Goal: Task Accomplishment & Management: Manage account settings

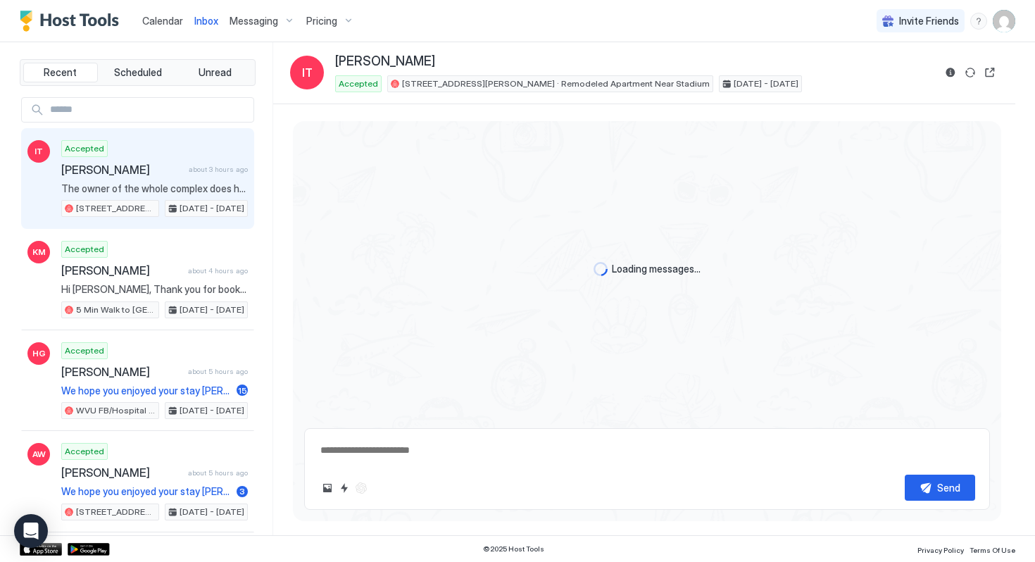
scroll to position [335, 0]
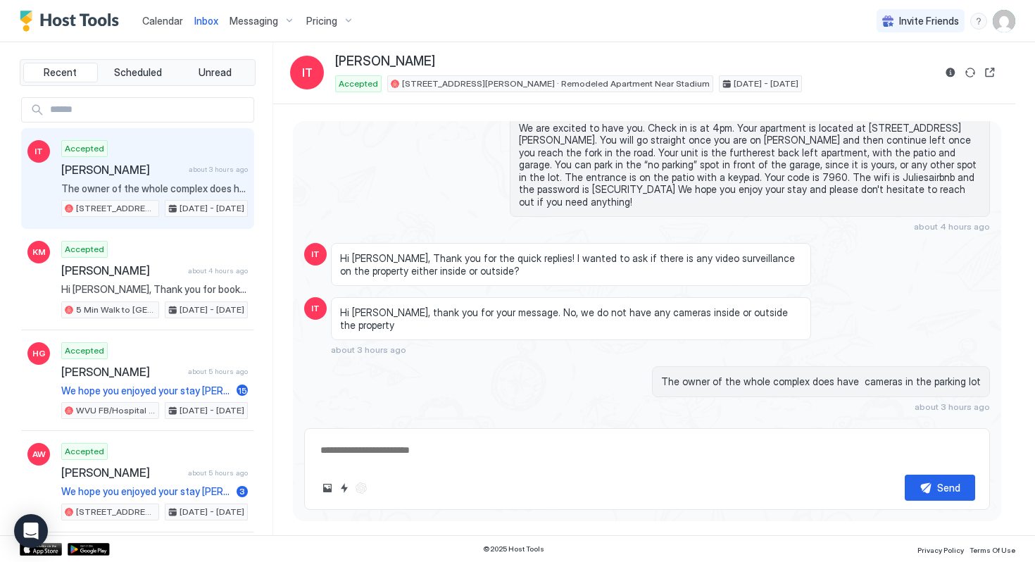
click at [271, 22] on span "Messaging" at bounding box center [254, 21] width 49 height 13
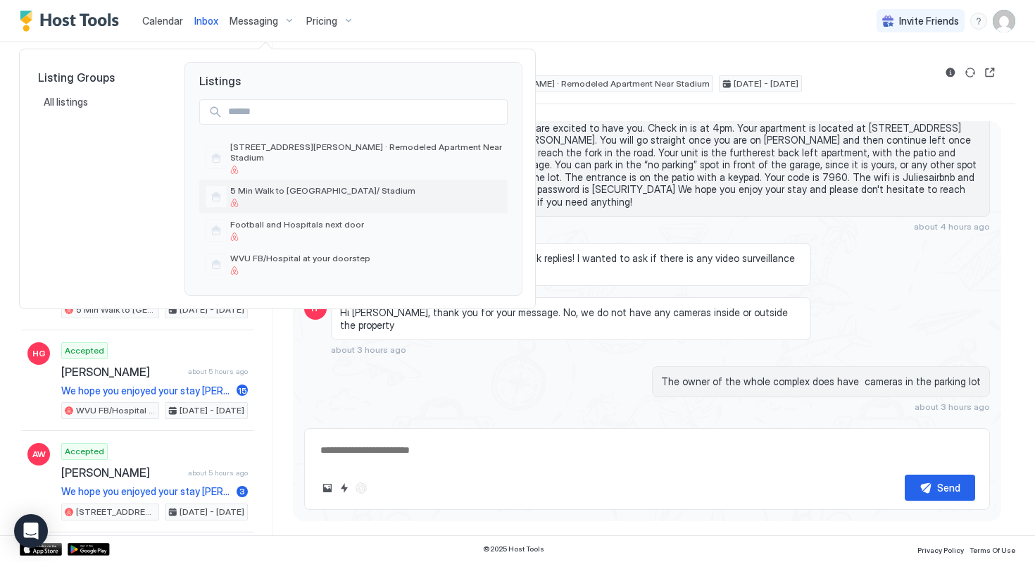
type textarea "*"
click at [284, 165] on div at bounding box center [366, 169] width 272 height 8
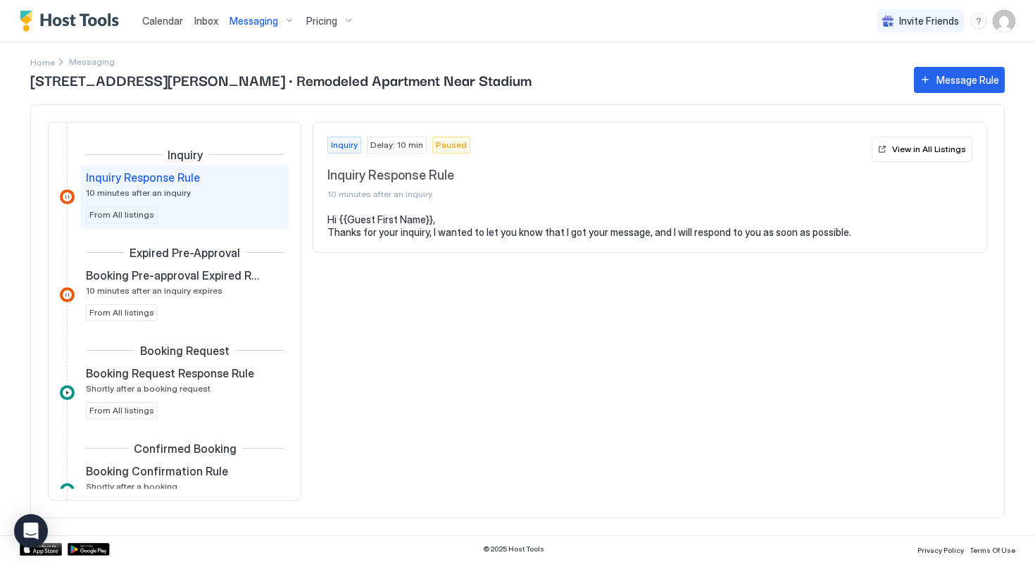
click at [178, 20] on span "Calendar" at bounding box center [162, 21] width 41 height 12
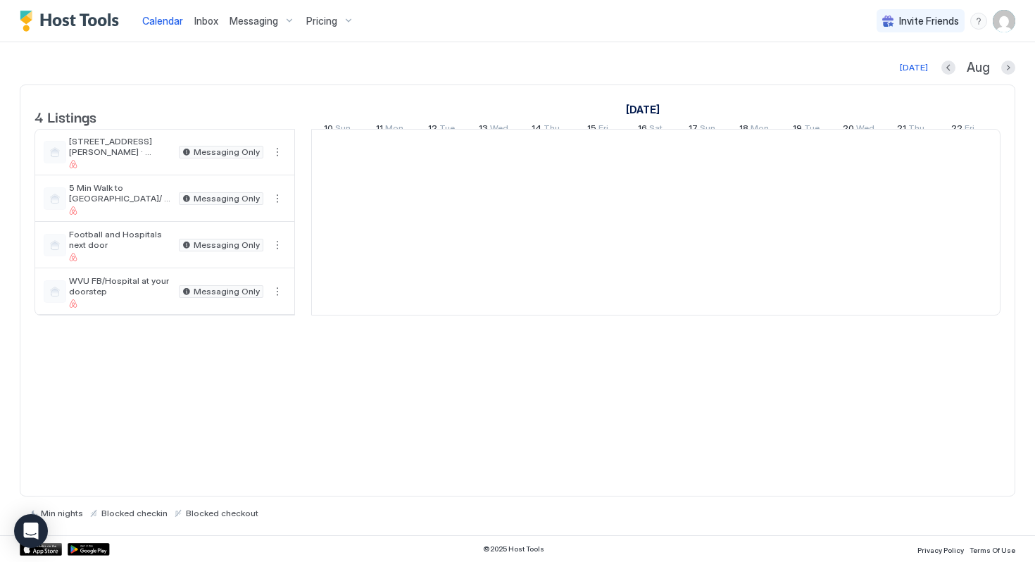
scroll to position [0, 782]
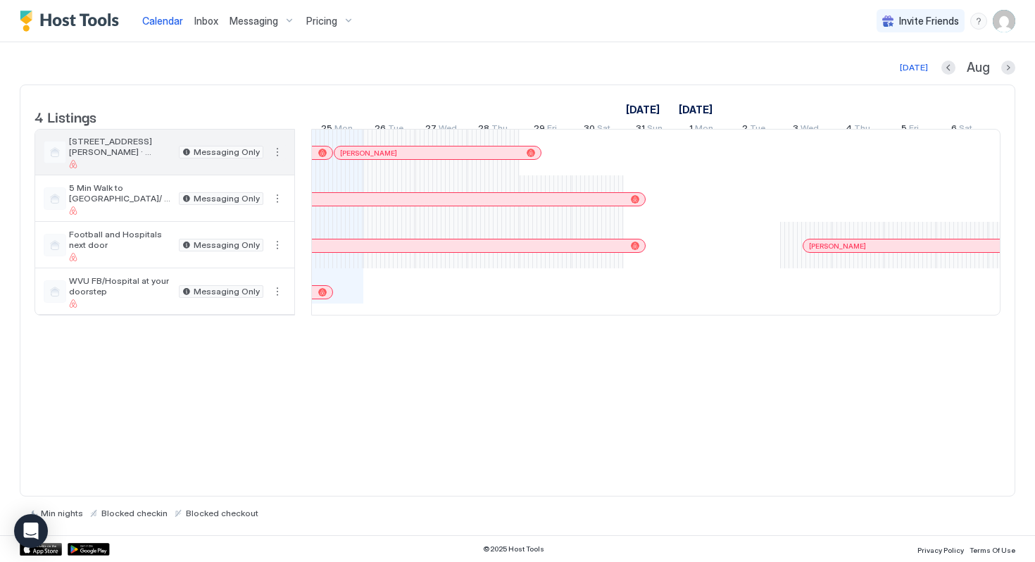
click at [278, 161] on button "More options" at bounding box center [277, 152] width 17 height 17
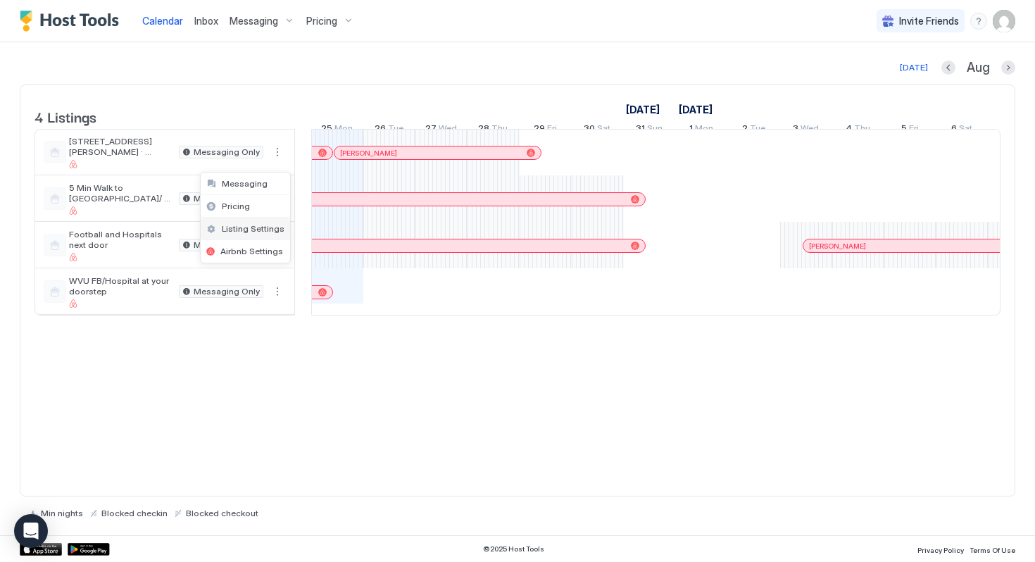
click at [256, 230] on span "Listing Settings" at bounding box center [253, 228] width 63 height 11
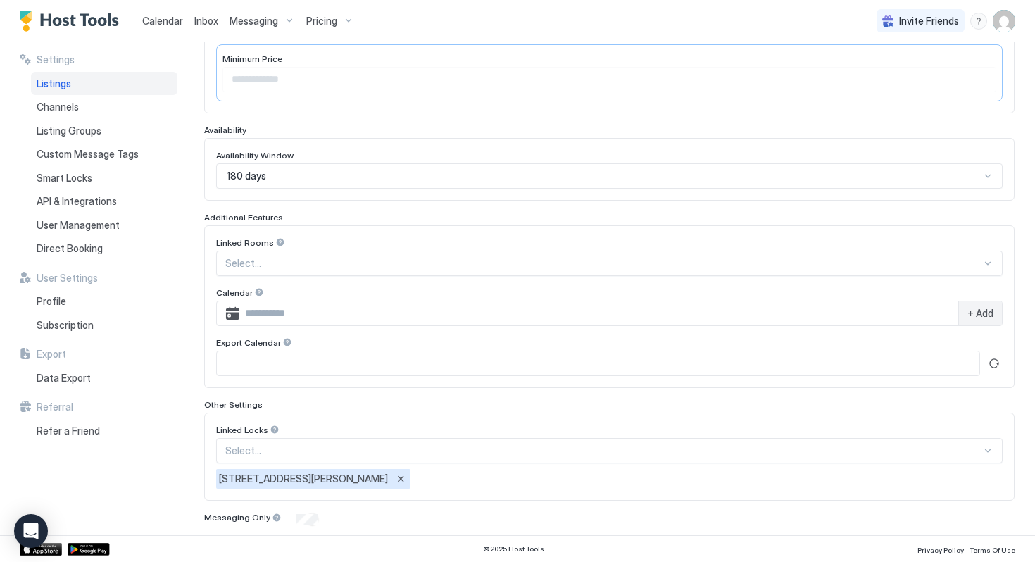
scroll to position [345, 0]
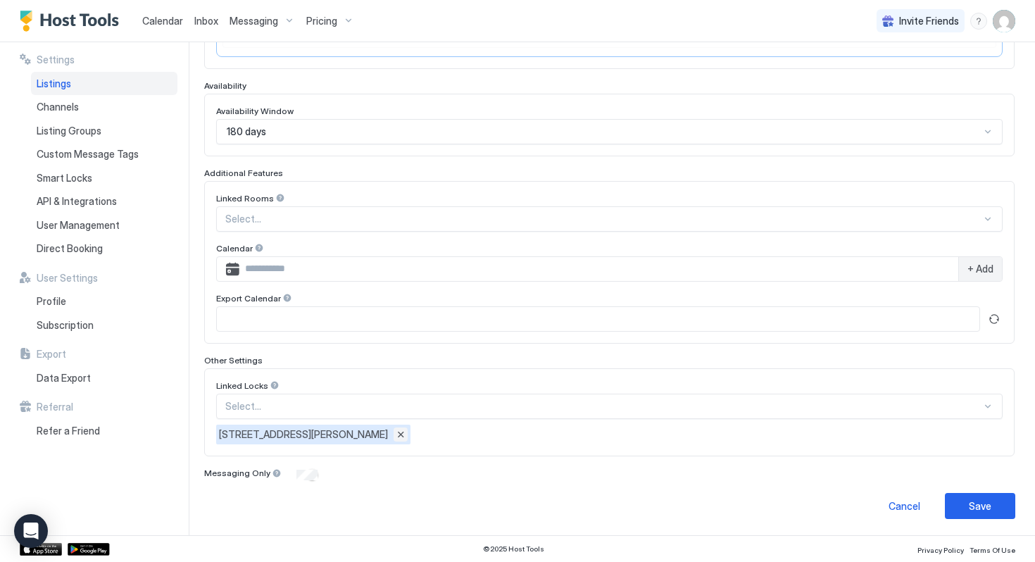
click at [394, 437] on button "Remove" at bounding box center [401, 434] width 14 height 14
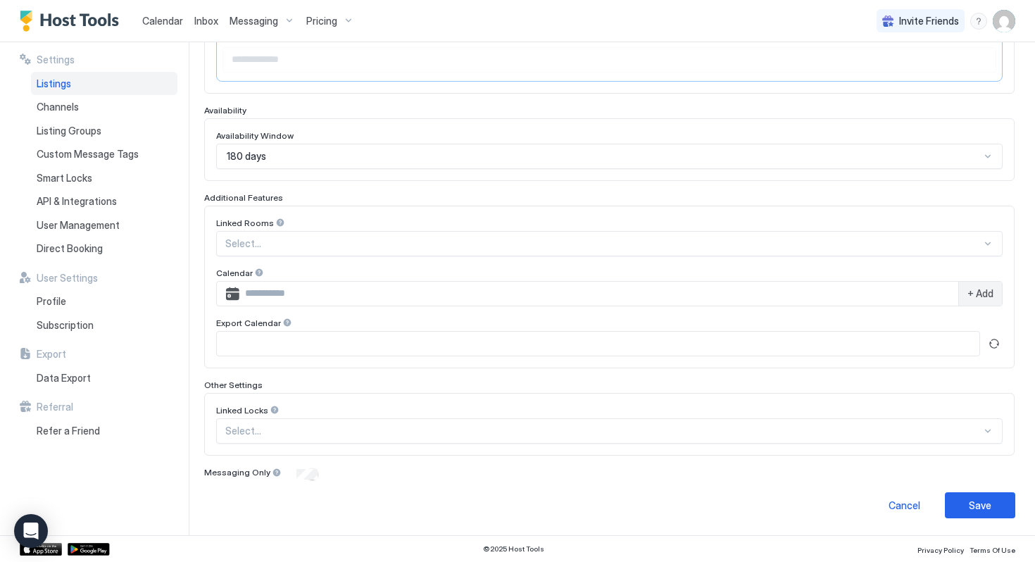
scroll to position [320, 0]
click at [995, 498] on button "Save" at bounding box center [980, 506] width 70 height 26
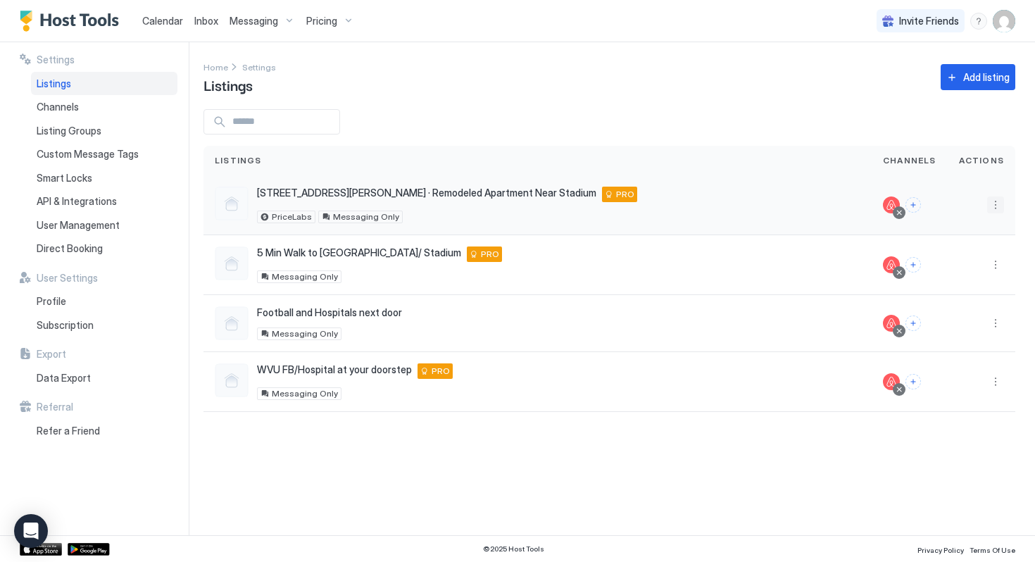
click at [997, 204] on button "More options" at bounding box center [995, 204] width 17 height 17
click at [797, 153] on div at bounding box center [517, 281] width 1035 height 562
click at [251, 26] on span "Messaging" at bounding box center [254, 21] width 49 height 13
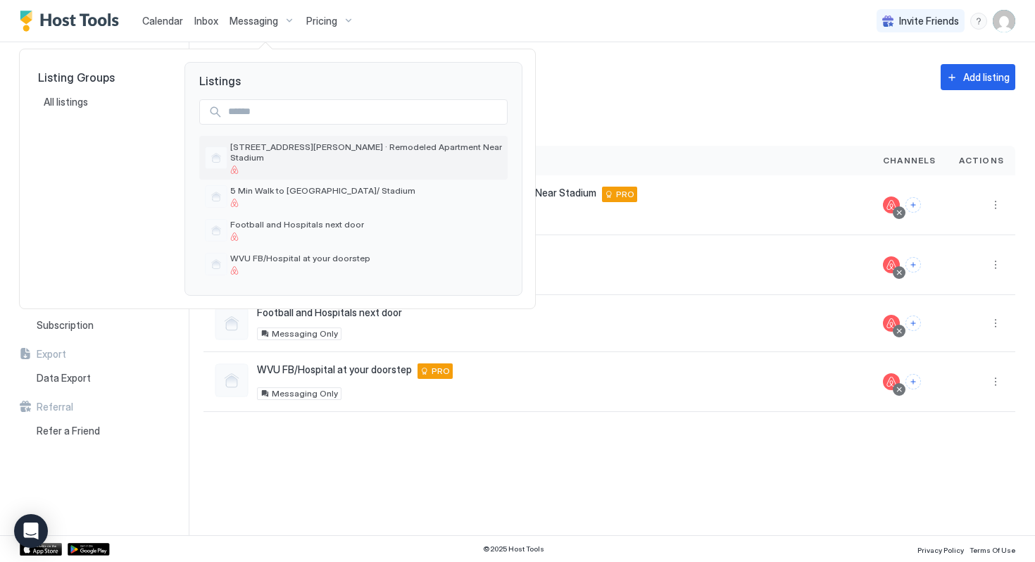
click at [268, 152] on div "[STREET_ADDRESS][PERSON_NAME] · Remodeled Apartment Near Stadium" at bounding box center [366, 158] width 272 height 32
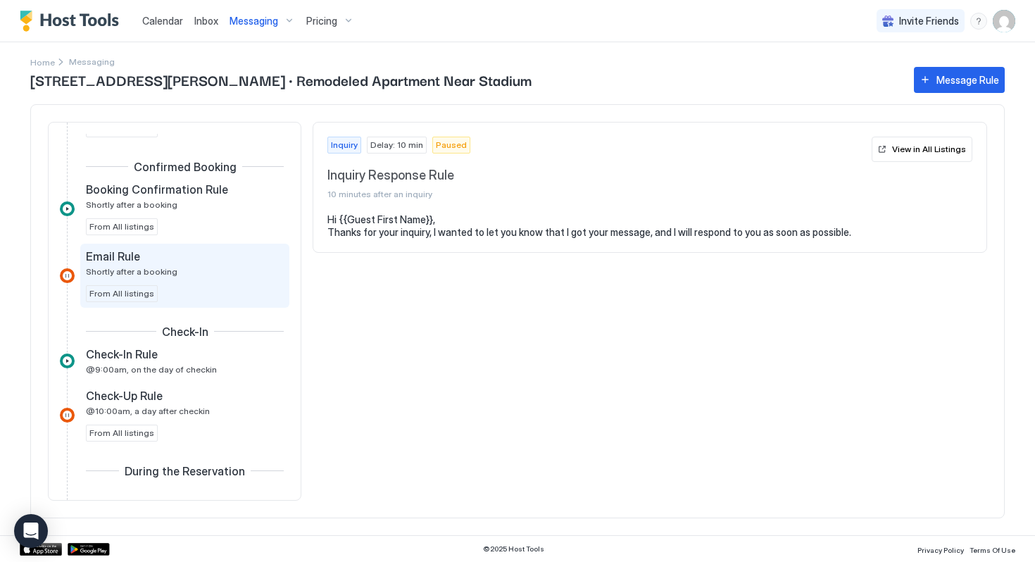
scroll to position [306, 0]
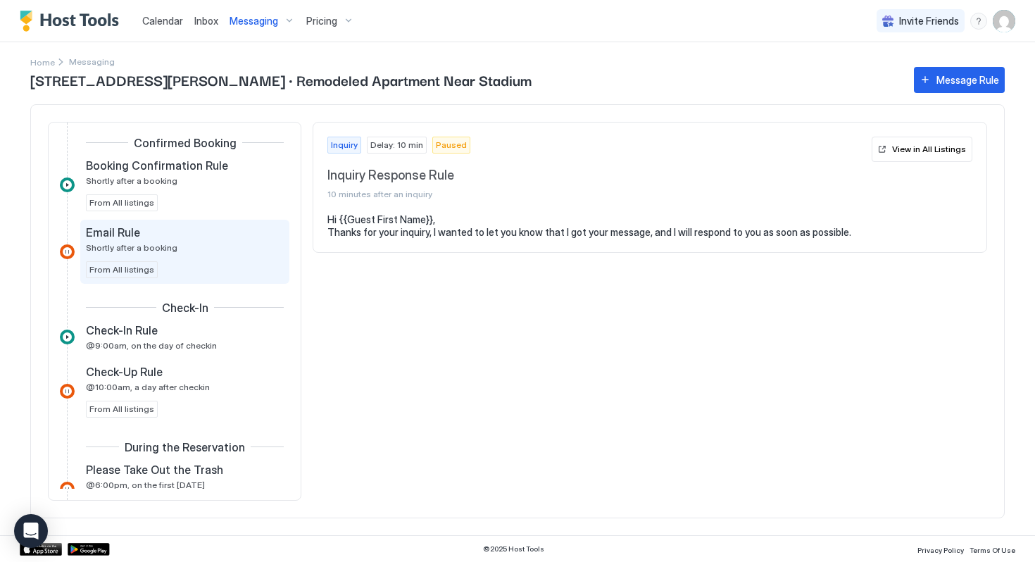
click at [232, 335] on div "Check-In Rule" at bounding box center [175, 330] width 178 height 14
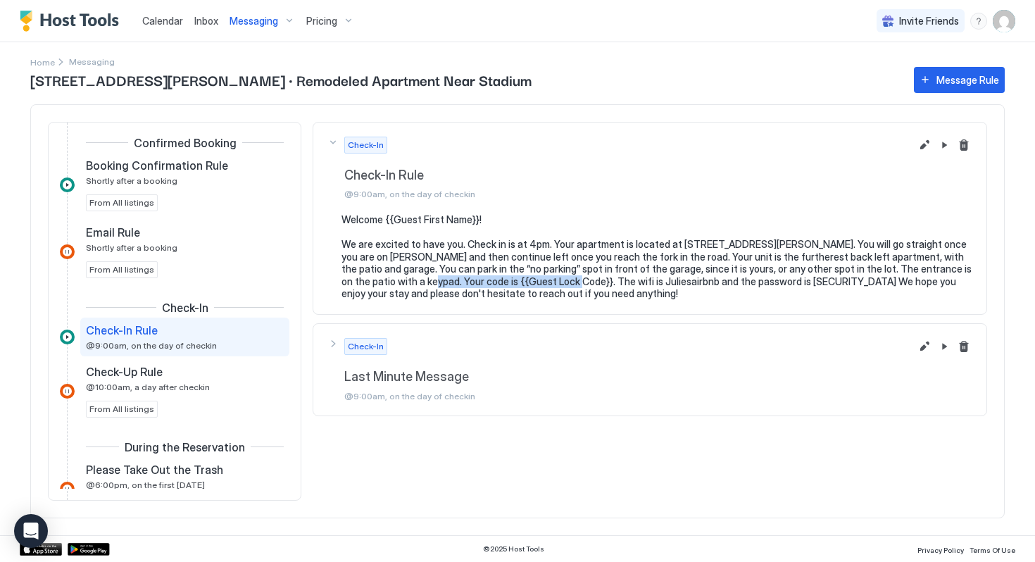
drag, startPoint x: 525, startPoint y: 281, endPoint x: 379, endPoint y: 284, distance: 145.1
click at [379, 284] on pre "Welcome {{Guest First Name}}! We are excited to have you. Check in is at 4pm. Y…" at bounding box center [656, 256] width 631 height 87
click at [926, 149] on button "Edit message rule" at bounding box center [924, 145] width 17 height 17
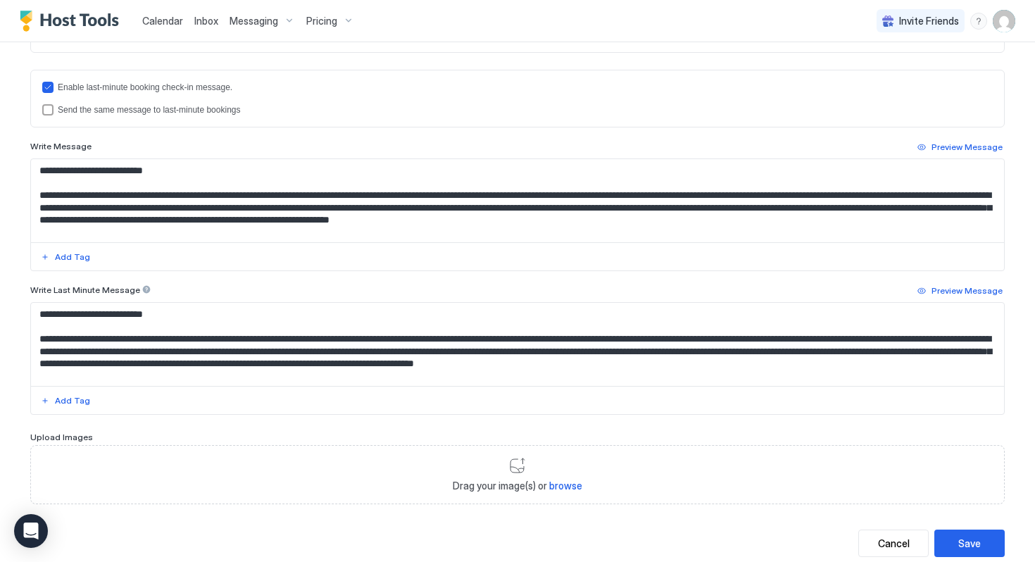
scroll to position [427, 0]
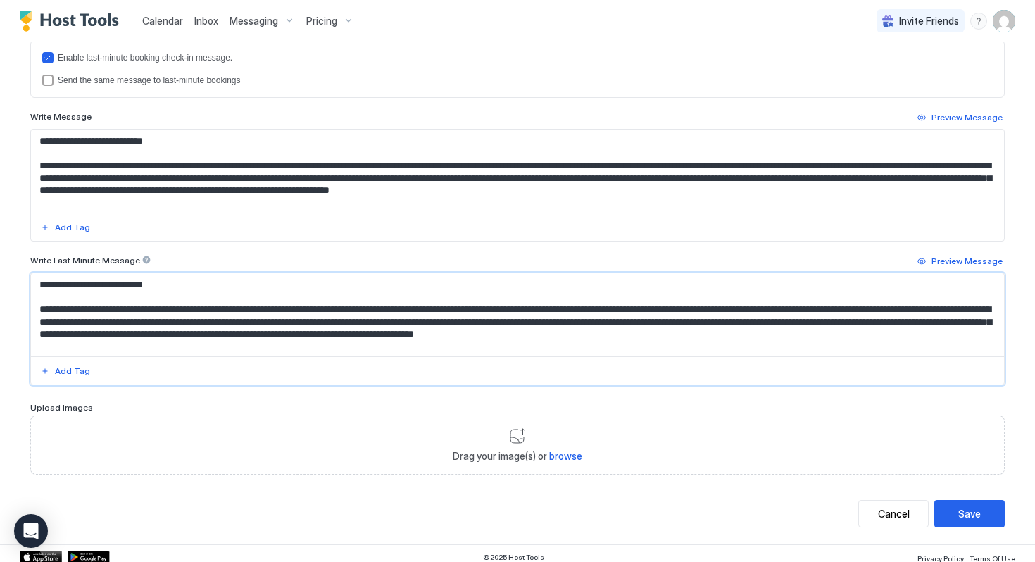
drag, startPoint x: 219, startPoint y: 338, endPoint x: 77, endPoint y: 331, distance: 142.4
click at [77, 331] on textarea "**********" at bounding box center [517, 314] width 973 height 83
type textarea "**********"
drag, startPoint x: 131, startPoint y: 194, endPoint x: 927, endPoint y: 176, distance: 796.5
click at [927, 176] on textarea "**********" at bounding box center [517, 171] width 973 height 83
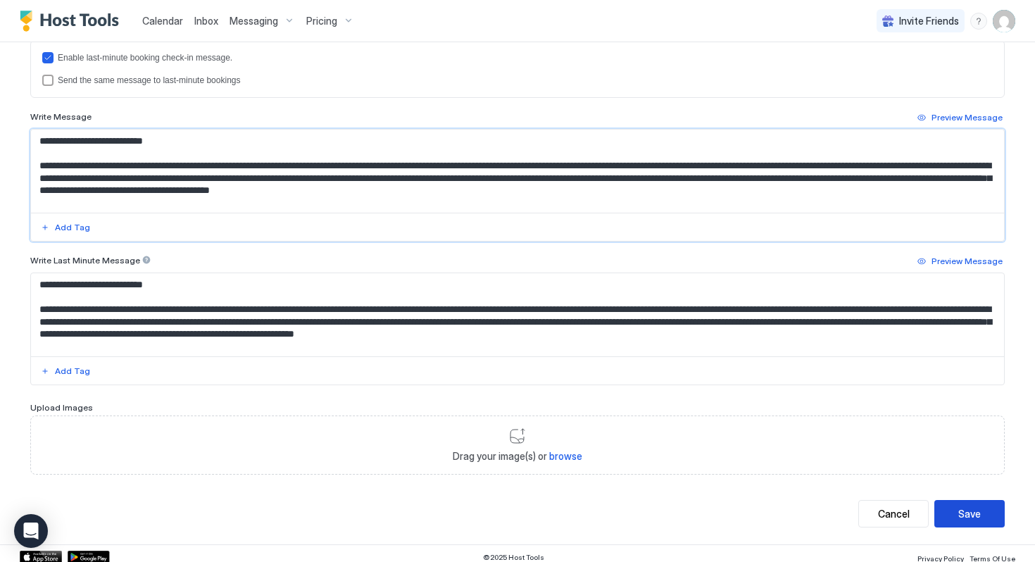
type textarea "**********"
click at [979, 508] on div "Save" at bounding box center [969, 513] width 23 height 15
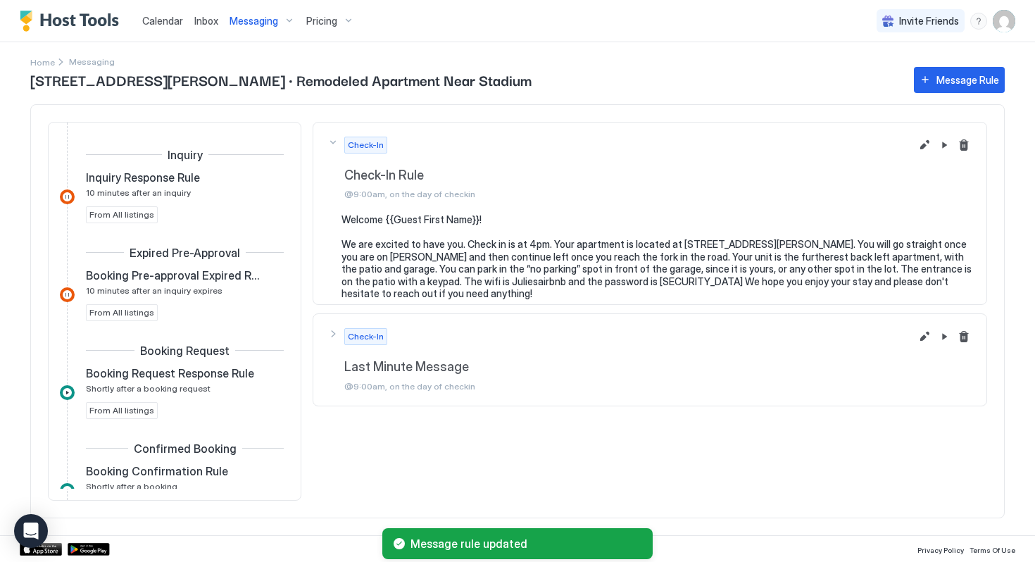
scroll to position [331, 0]
